Goal: Find specific page/section: Find specific page/section

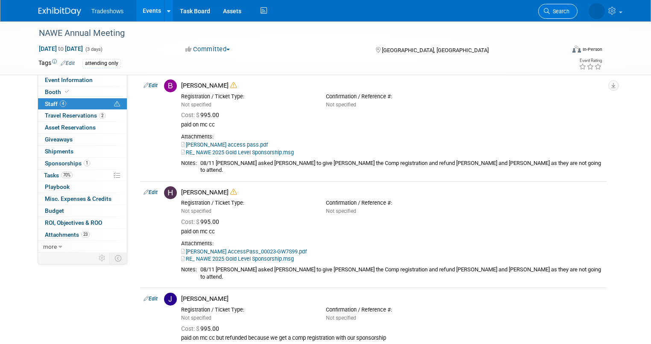
click at [560, 9] on span "Search" at bounding box center [560, 11] width 20 height 6
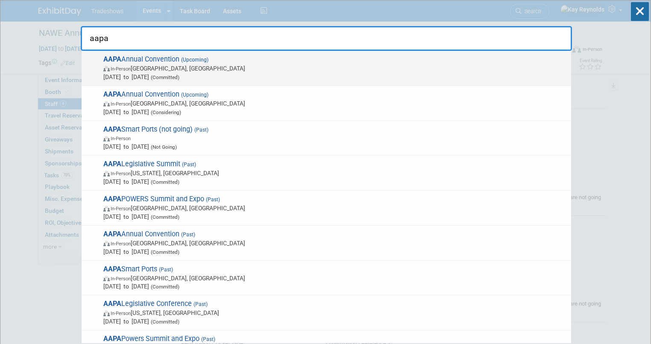
type input "aapa"
click at [128, 63] on span "AAPA Annual Convention (Upcoming) In-Person [GEOGRAPHIC_DATA], [GEOGRAPHIC_DATA…" at bounding box center [334, 68] width 466 height 26
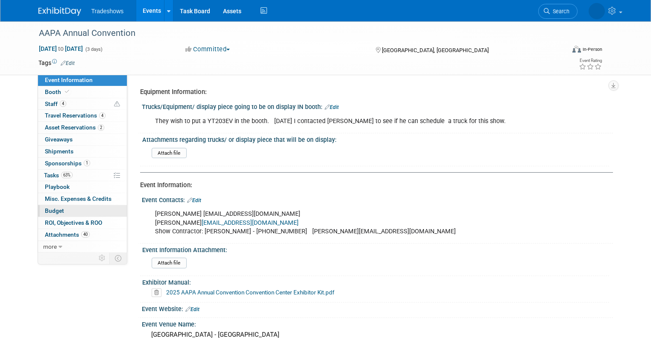
click at [85, 208] on link "Budget" at bounding box center [82, 211] width 89 height 12
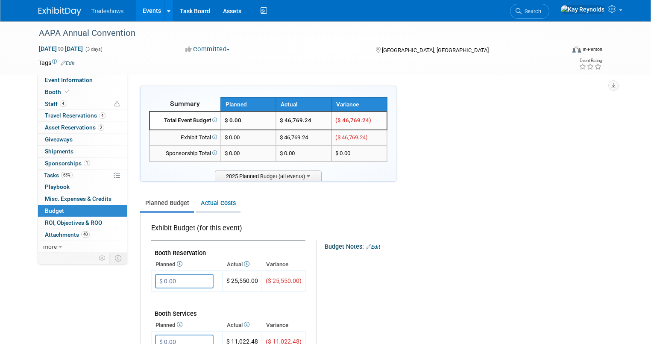
click at [216, 200] on link "Actual Costs" at bounding box center [218, 203] width 45 height 16
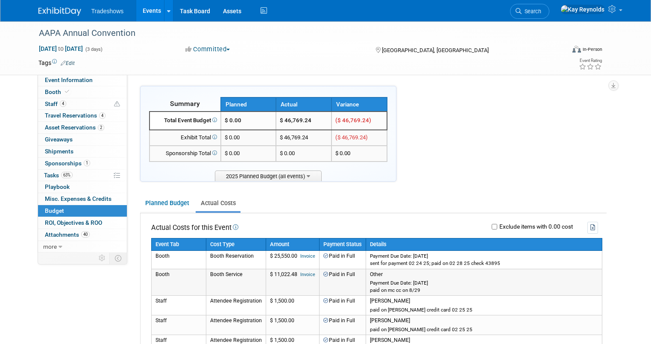
click at [300, 272] on link "Invoice" at bounding box center [307, 275] width 15 height 6
drag, startPoint x: 569, startPoint y: 9, endPoint x: 569, endPoint y: 13, distance: 4.3
click at [541, 10] on span "Search" at bounding box center [531, 11] width 20 height 6
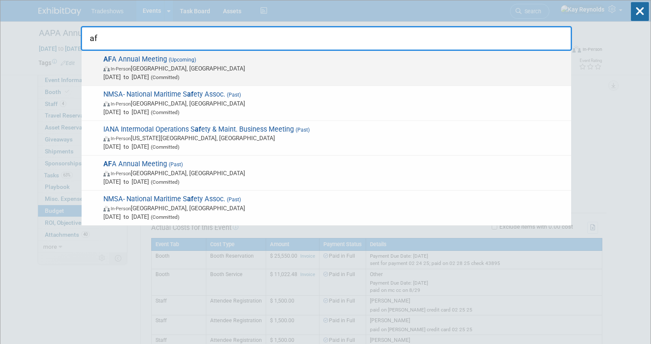
type input "af"
click at [143, 70] on span "In-Person Orange Beach, AL" at bounding box center [334, 68] width 463 height 9
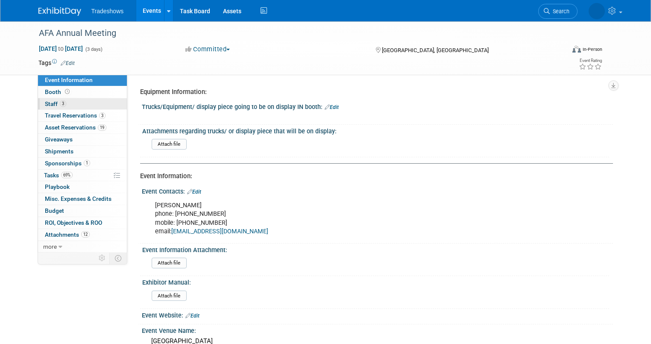
click at [77, 102] on link "3 Staff 3" at bounding box center [82, 104] width 89 height 12
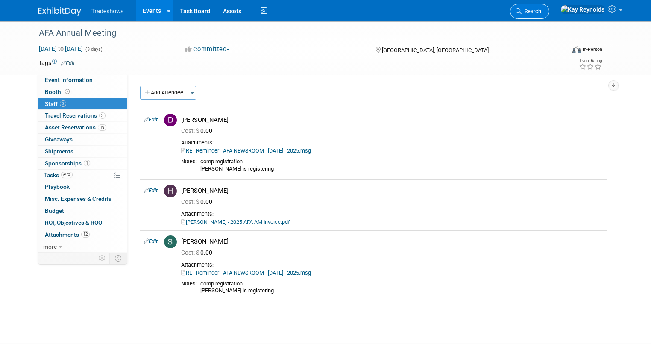
click at [541, 10] on span "Search" at bounding box center [531, 11] width 20 height 6
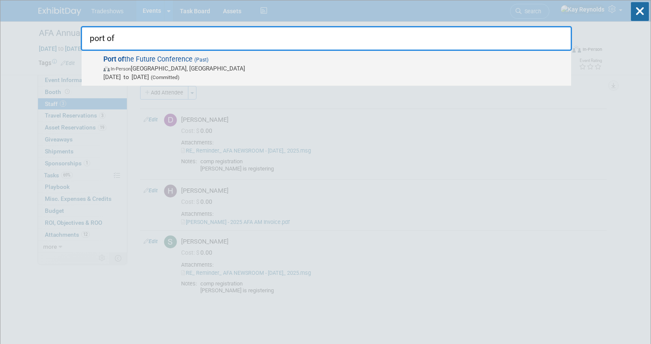
type input "port of"
click at [133, 74] on span "Apr 1, 2025 to Apr 2, 2025 (Committed)" at bounding box center [334, 77] width 463 height 9
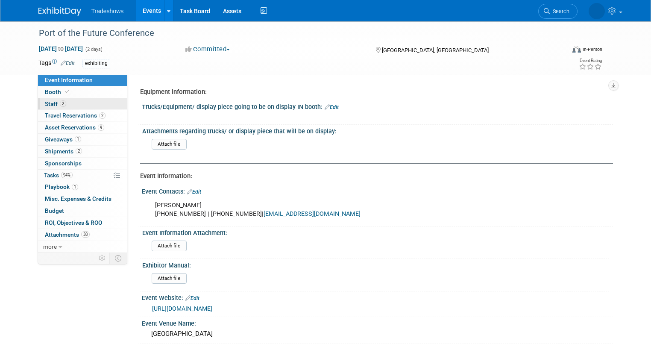
click at [50, 102] on span "Staff 2" at bounding box center [55, 103] width 21 height 7
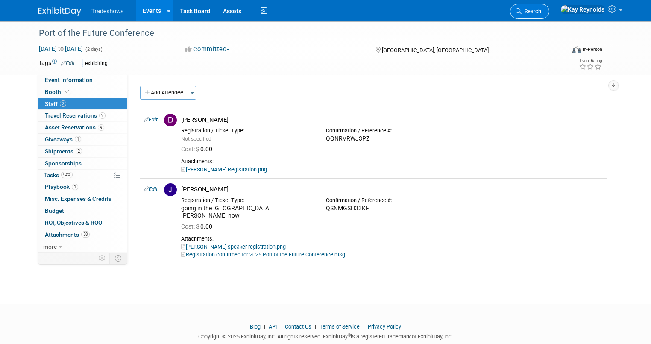
click at [541, 11] on span "Search" at bounding box center [531, 11] width 20 height 6
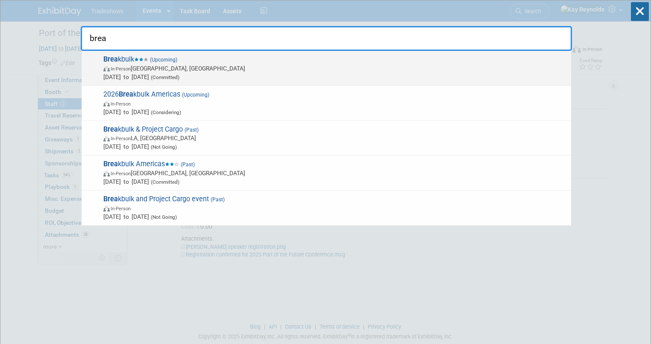
type input "brea"
click at [165, 67] on span "In-Person Houston, TX" at bounding box center [334, 68] width 463 height 9
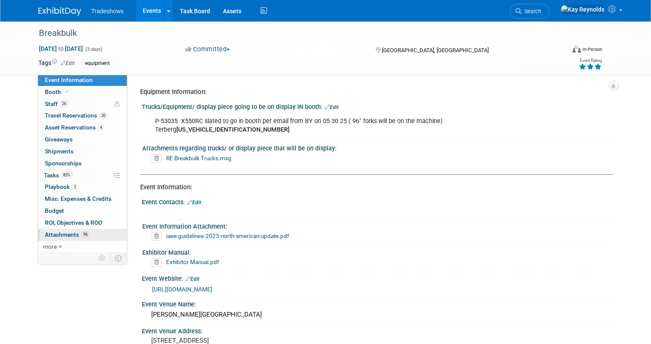
click at [61, 234] on span "Attachments 96" at bounding box center [67, 234] width 45 height 7
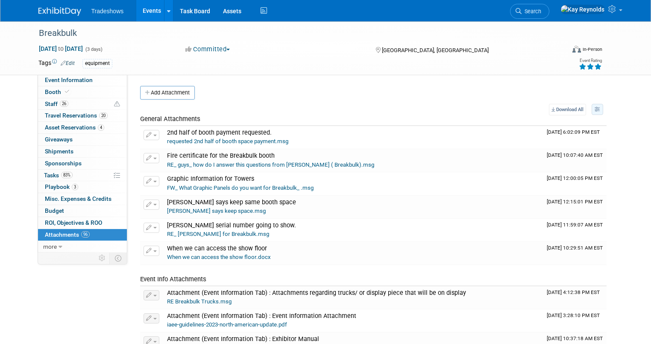
click at [600, 110] on icon "button" at bounding box center [597, 109] width 6 height 5
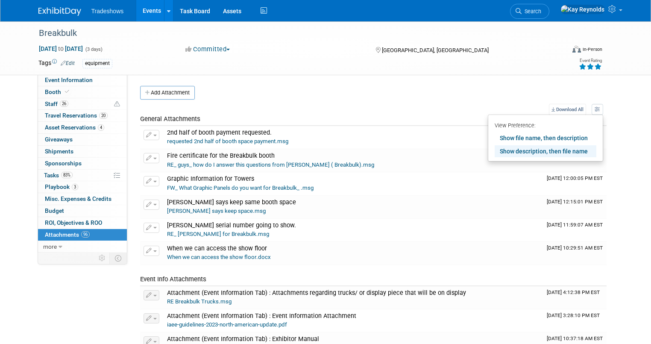
click at [38, 258] on td at bounding box center [66, 257] width 57 height 11
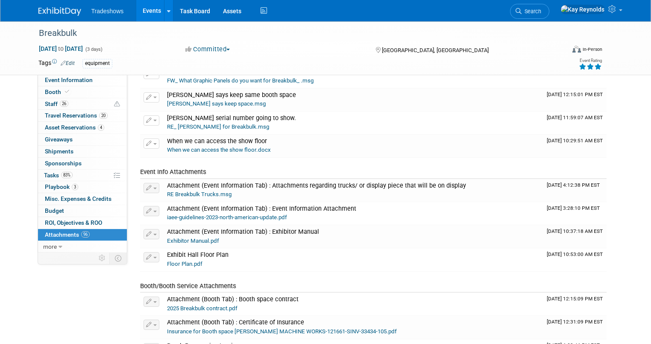
scroll to position [137, 0]
